Goal: Information Seeking & Learning: Learn about a topic

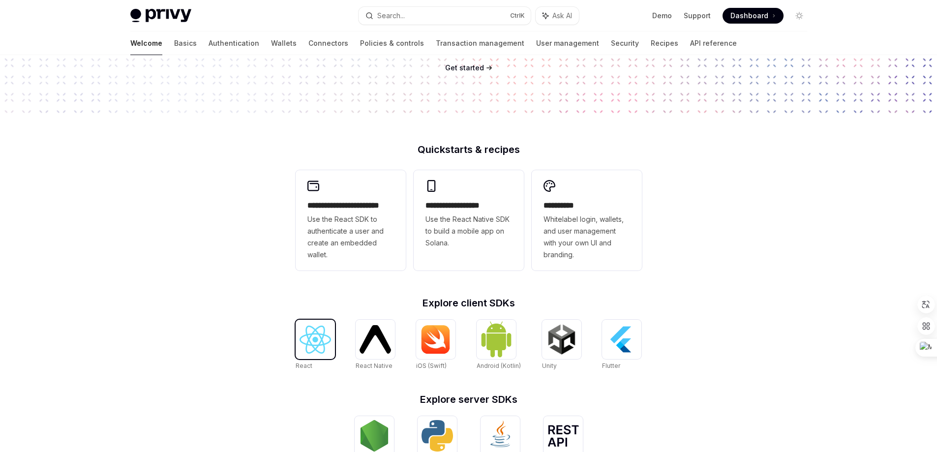
scroll to position [183, 0]
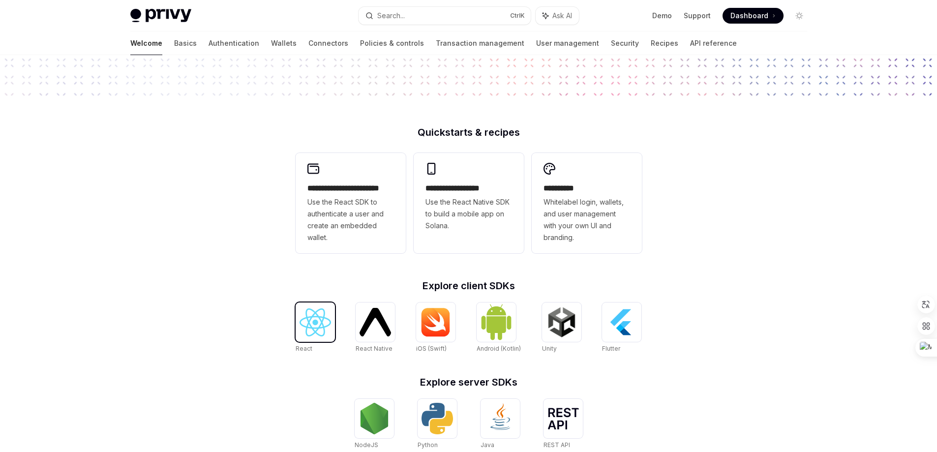
click at [307, 330] on img at bounding box center [315, 322] width 31 height 28
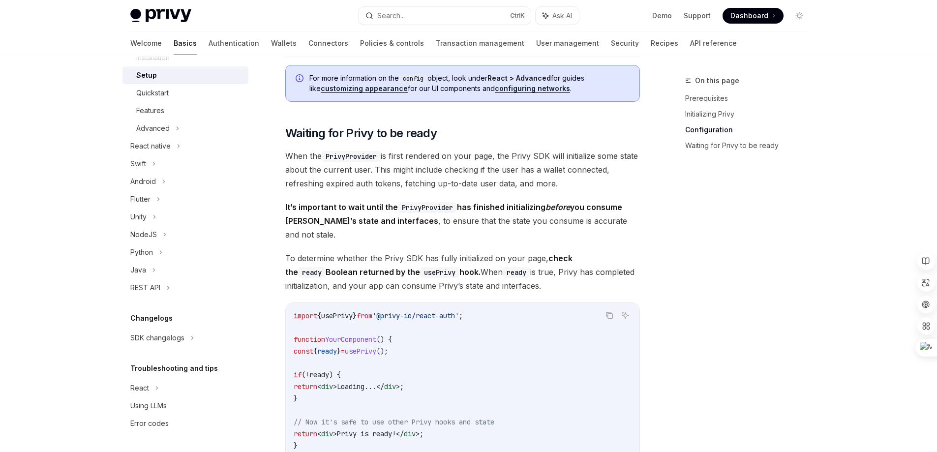
scroll to position [886, 0]
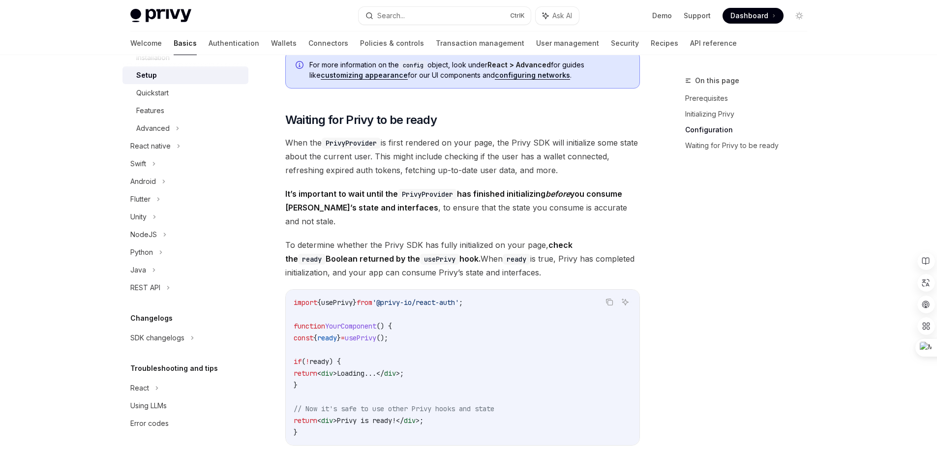
click at [737, 226] on div "On this page Prerequisites Initializing Privy Configuration Waiting for Privy t…" at bounding box center [741, 263] width 150 height 377
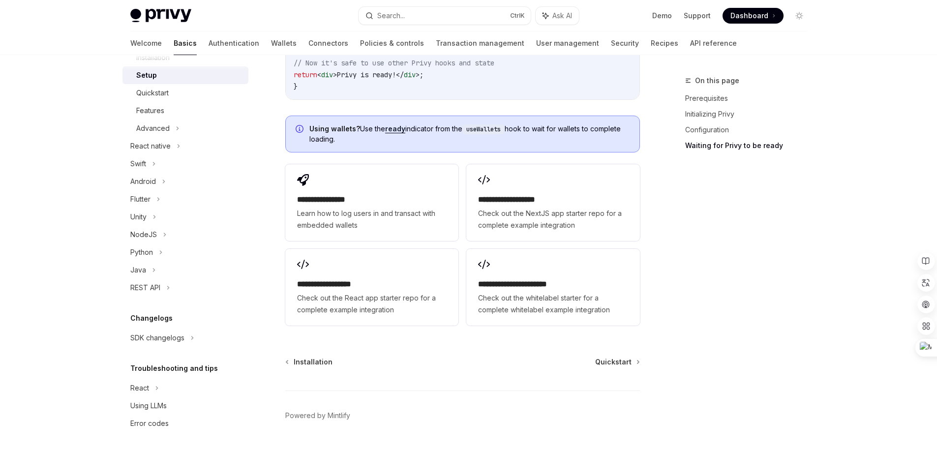
scroll to position [1241, 0]
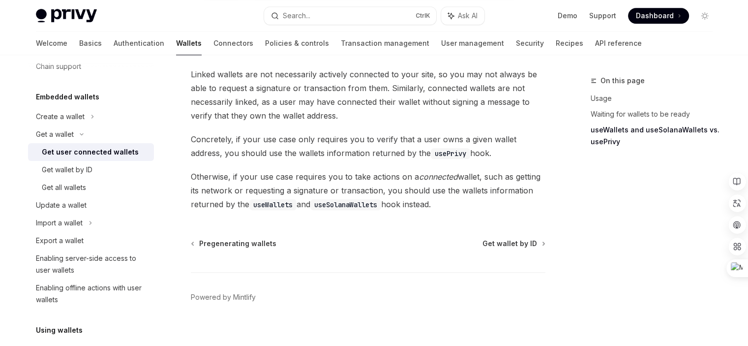
scroll to position [148, 0]
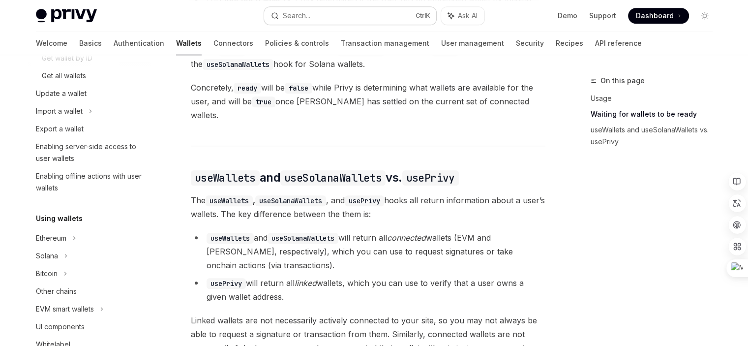
click at [291, 17] on div "Search..." at bounding box center [297, 16] width 28 height 12
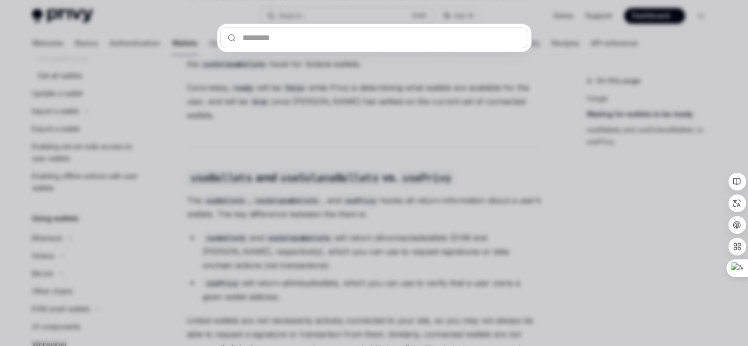
scroll to position [738, 0]
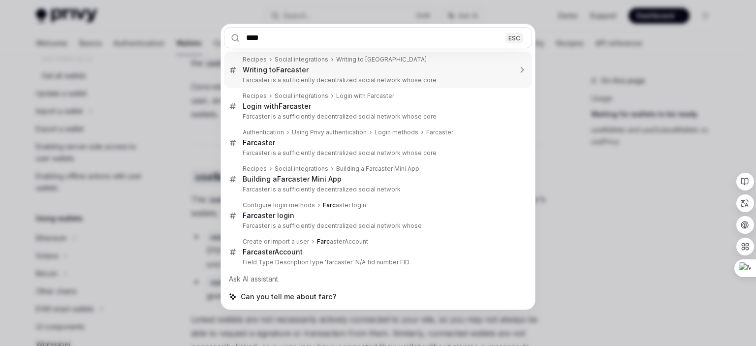
type input "*****"
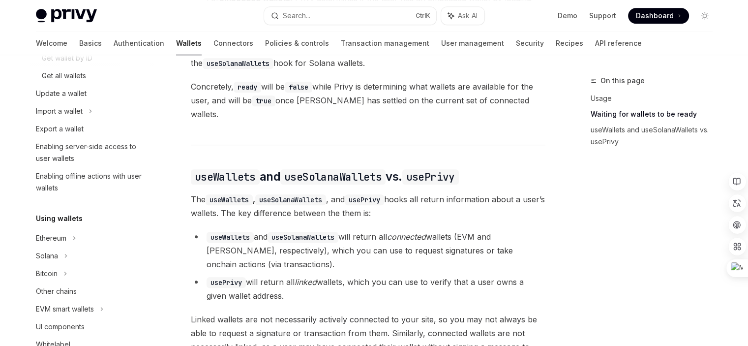
type textarea "*"
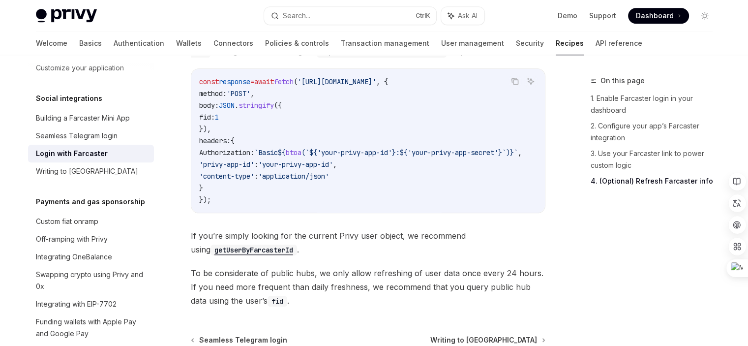
scroll to position [968, 0]
